Goal: Transaction & Acquisition: Purchase product/service

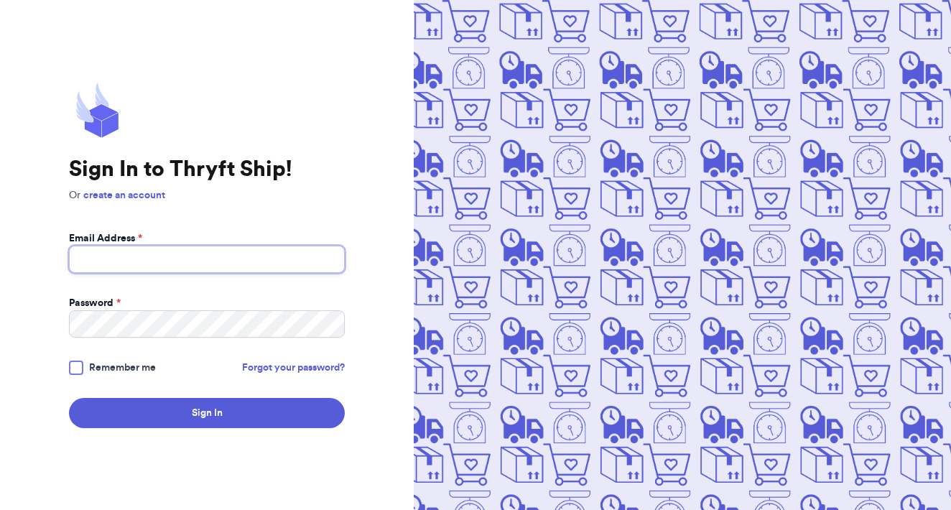
type input "[EMAIL_ADDRESS][DOMAIN_NAME]"
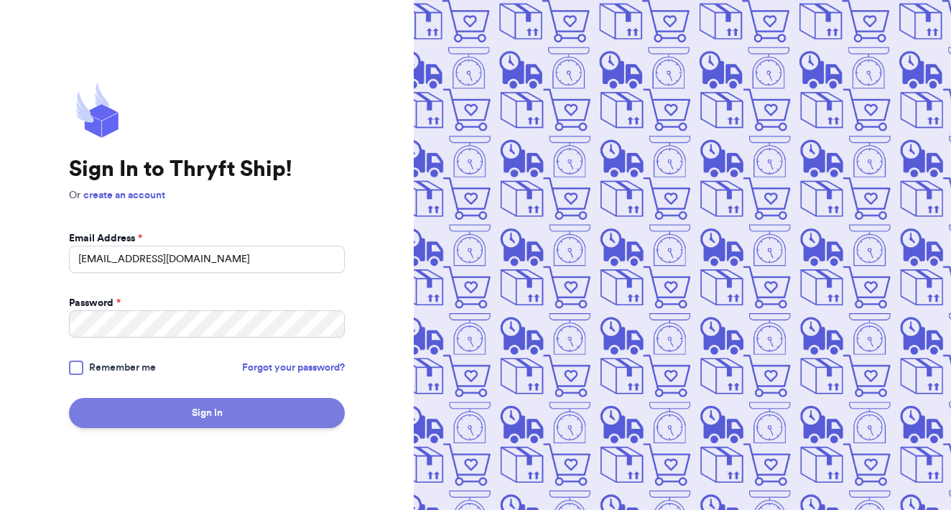
click at [231, 420] on button "Sign In" at bounding box center [207, 413] width 276 height 30
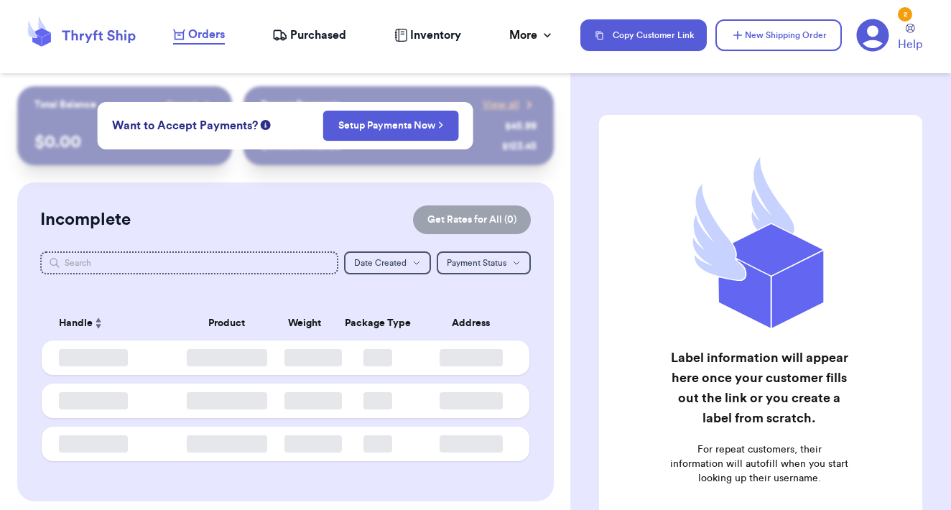
checkbox input "false"
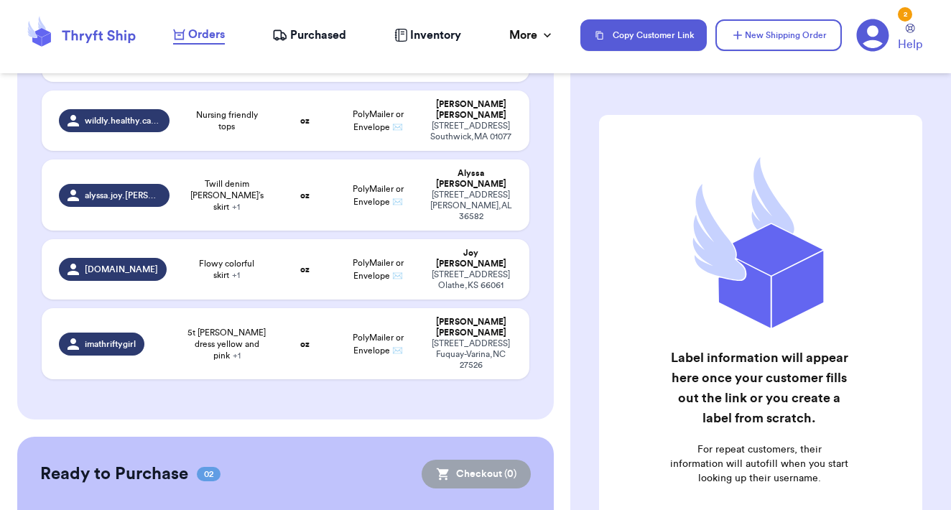
scroll to position [1098, 0]
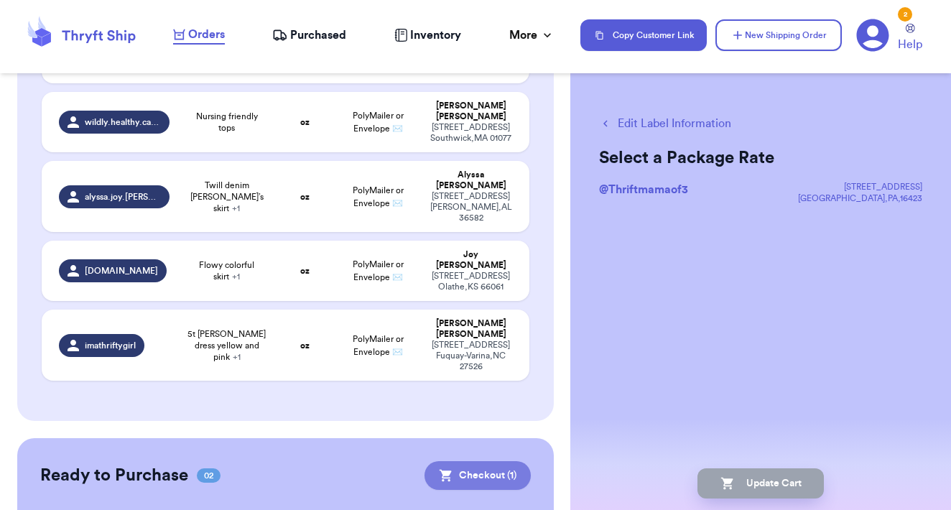
click at [492, 461] on button "Checkout ( 1 )" at bounding box center [478, 475] width 106 height 29
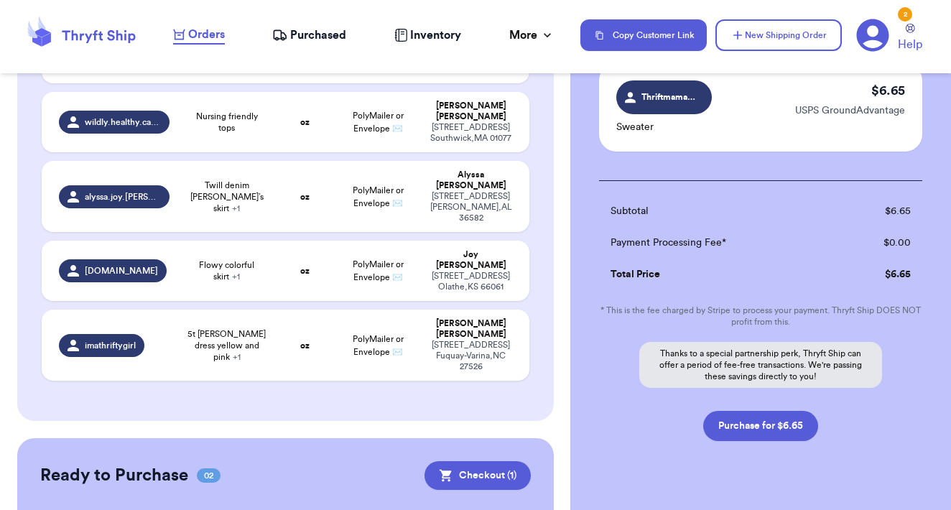
scroll to position [128, 0]
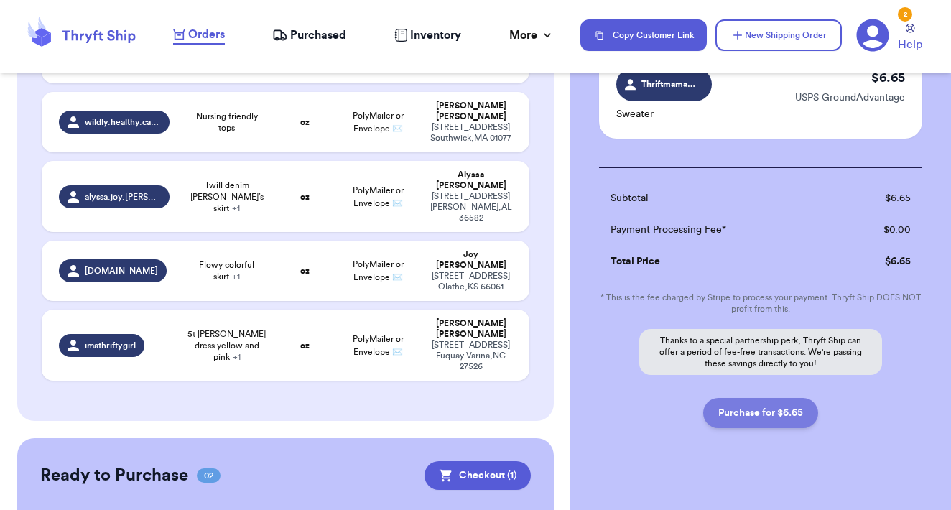
click at [762, 419] on button "Purchase for $6.65" at bounding box center [760, 413] width 115 height 30
checkbox input "false"
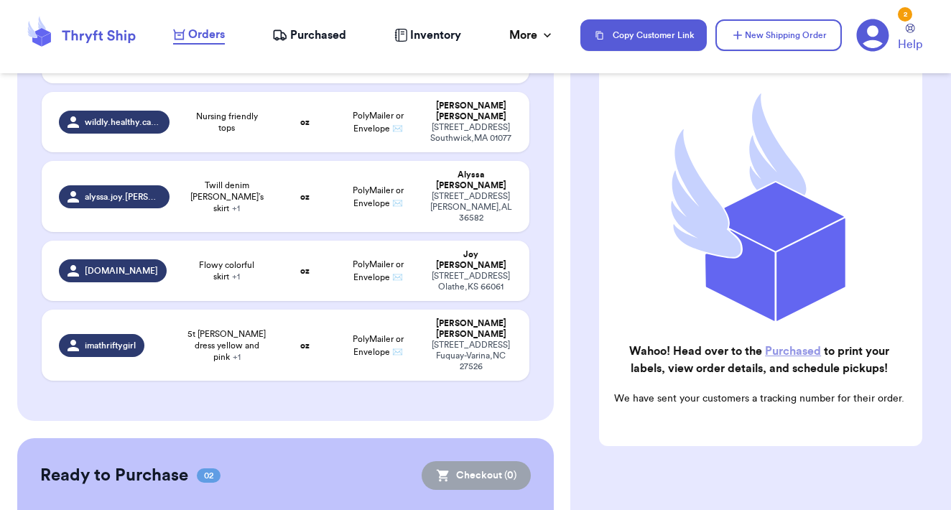
scroll to position [1046, 0]
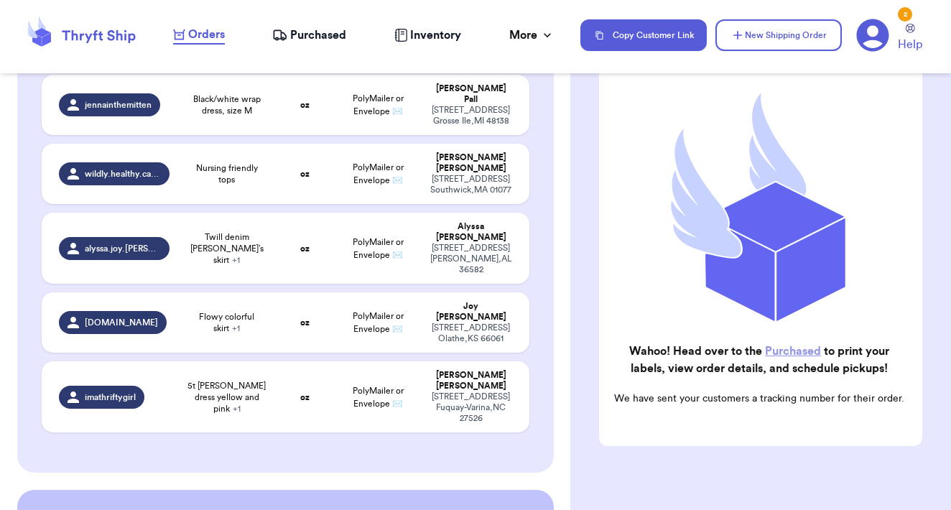
click at [802, 351] on link "Purchased" at bounding box center [793, 351] width 56 height 11
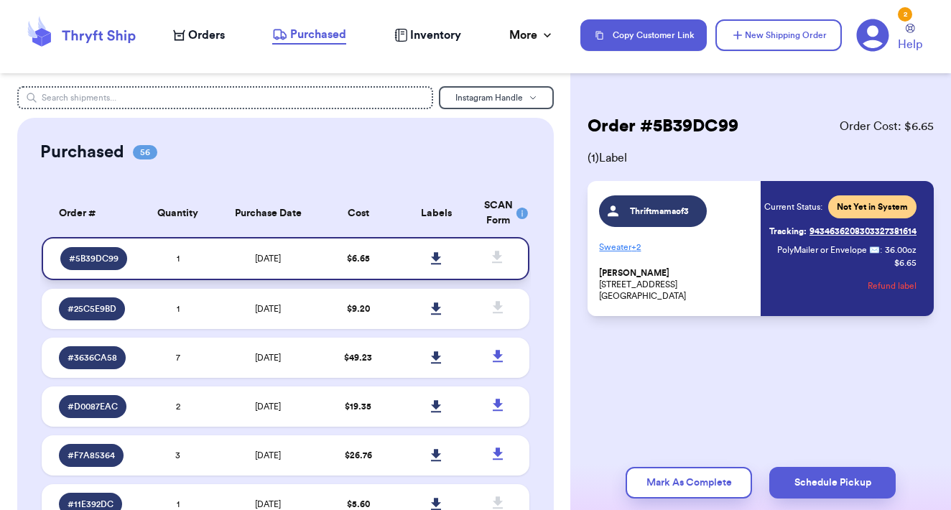
click at [438, 264] on icon at bounding box center [436, 258] width 10 height 12
